Goal: Information Seeking & Learning: Learn about a topic

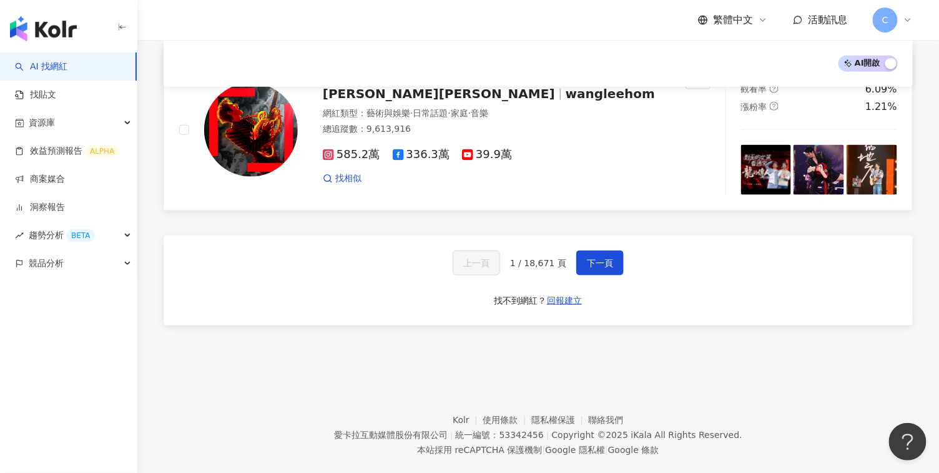
scroll to position [1809, 0]
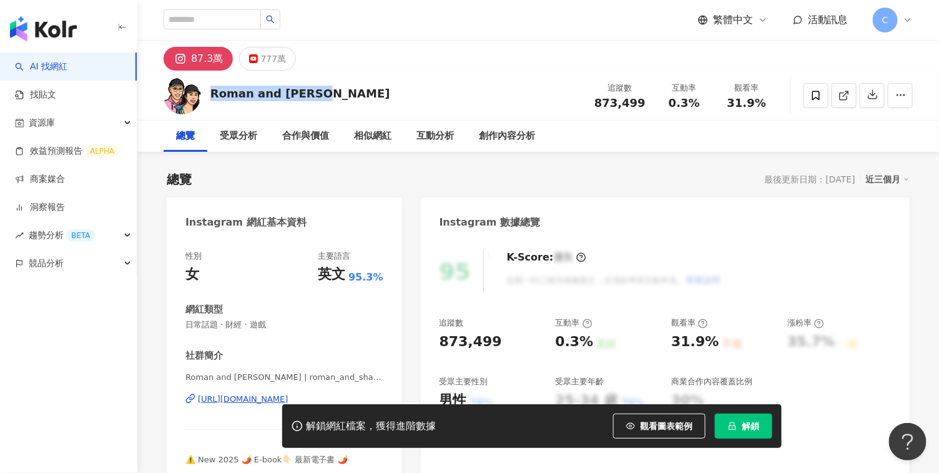
drag, startPoint x: 315, startPoint y: 96, endPoint x: 212, endPoint y: 92, distance: 102.5
click at [212, 92] on div "Roman and Sharon" at bounding box center [300, 94] width 180 height 16
copy div "Roman and Sharon"
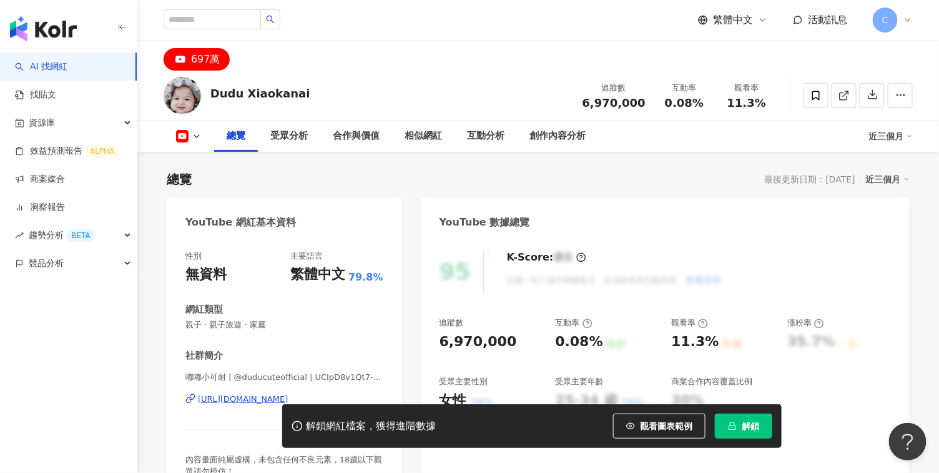
scroll to position [187, 0]
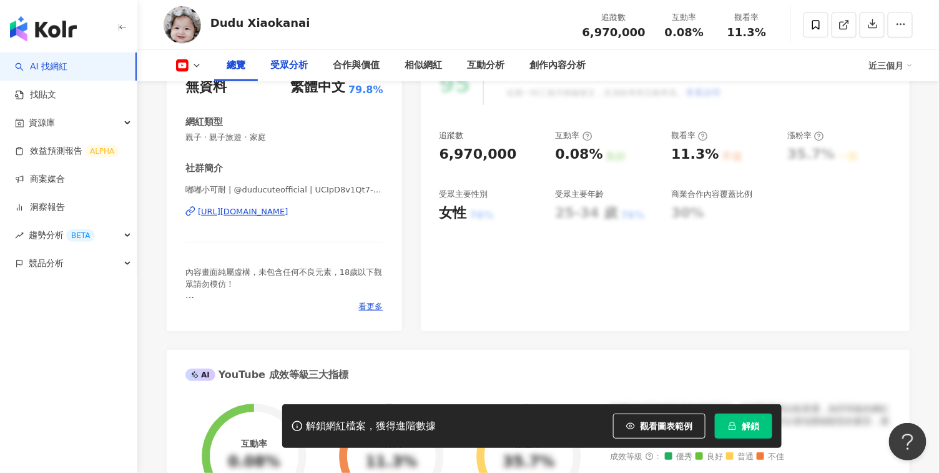
click at [287, 71] on div "受眾分析" at bounding box center [288, 65] width 37 height 15
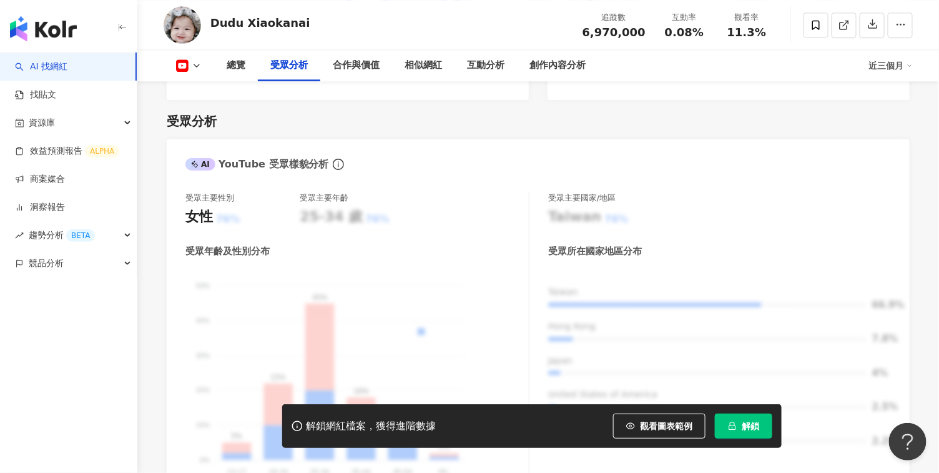
click at [67, 70] on link "AI 找網紅" at bounding box center [41, 67] width 52 height 12
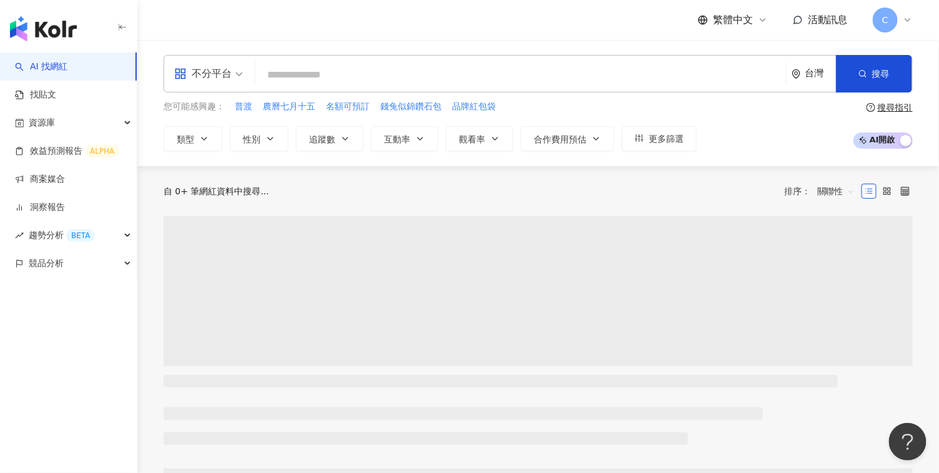
click at [323, 78] on input "search" at bounding box center [520, 75] width 521 height 24
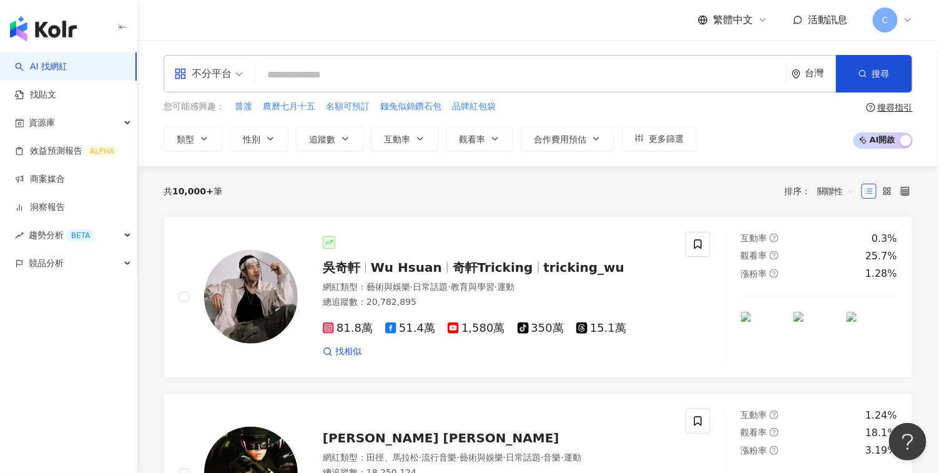
click at [345, 79] on input "search" at bounding box center [520, 75] width 521 height 24
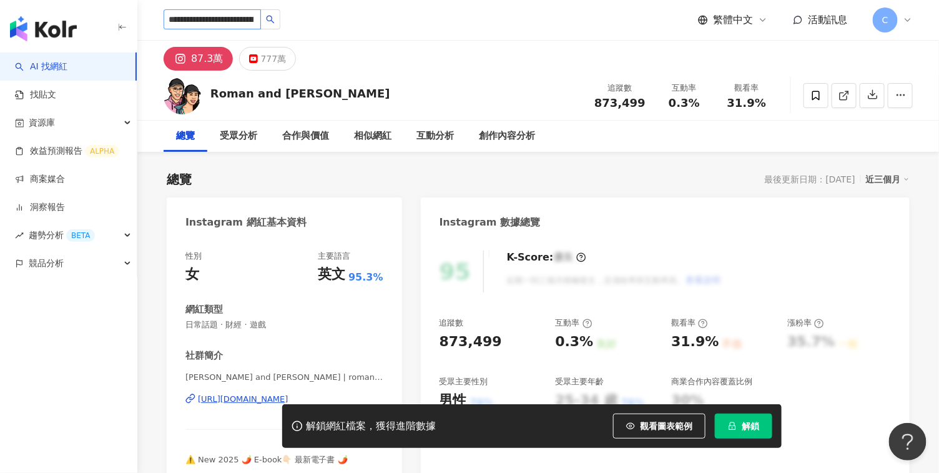
scroll to position [0, 51]
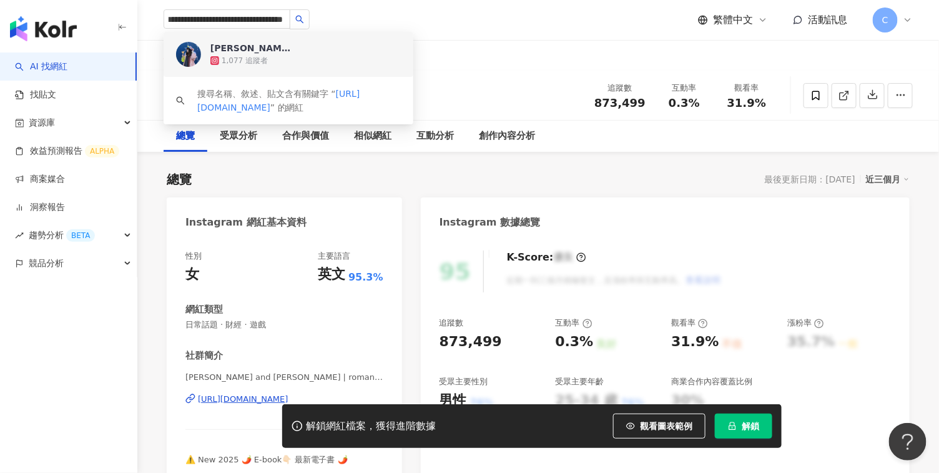
click at [289, 49] on div "[PERSON_NAME] •ᴥ•ʔु✰⋆" at bounding box center [250, 48] width 81 height 12
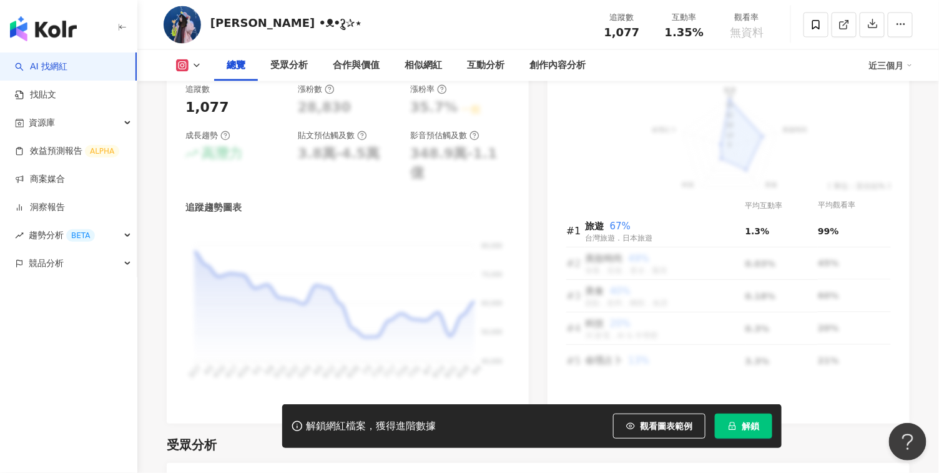
scroll to position [687, 0]
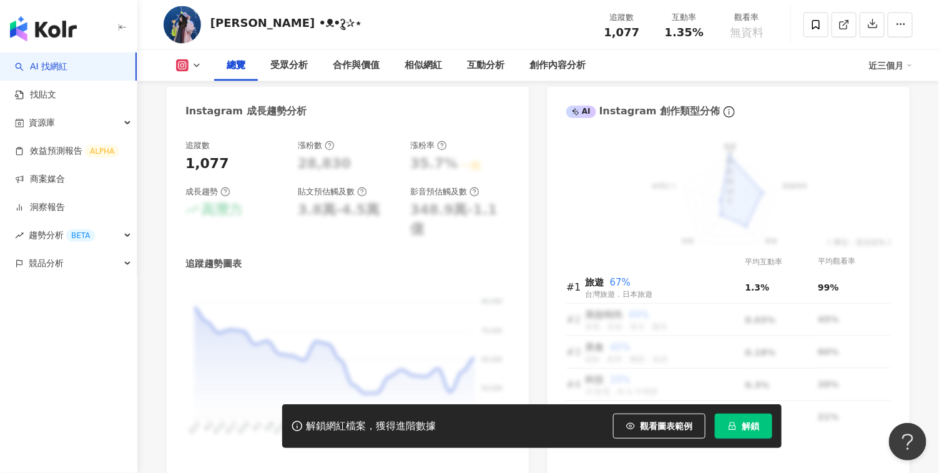
click at [195, 68] on icon at bounding box center [197, 66] width 10 height 10
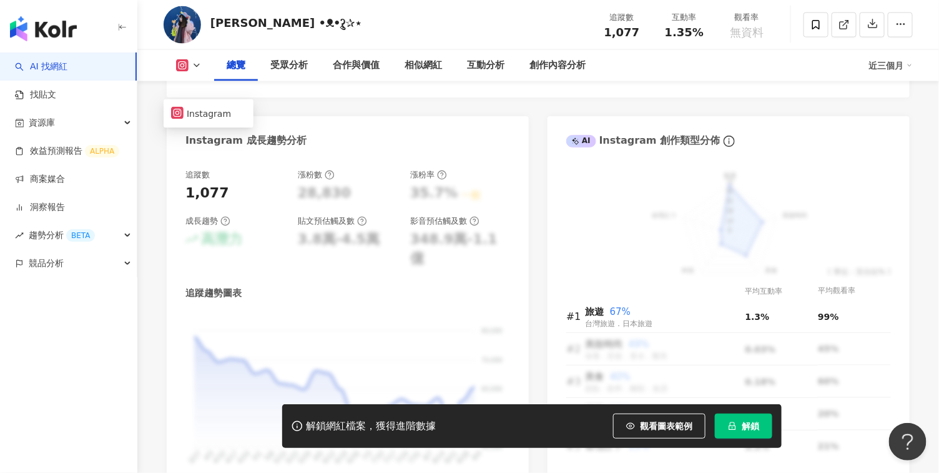
scroll to position [500, 0]
